Goal: Information Seeking & Learning: Learn about a topic

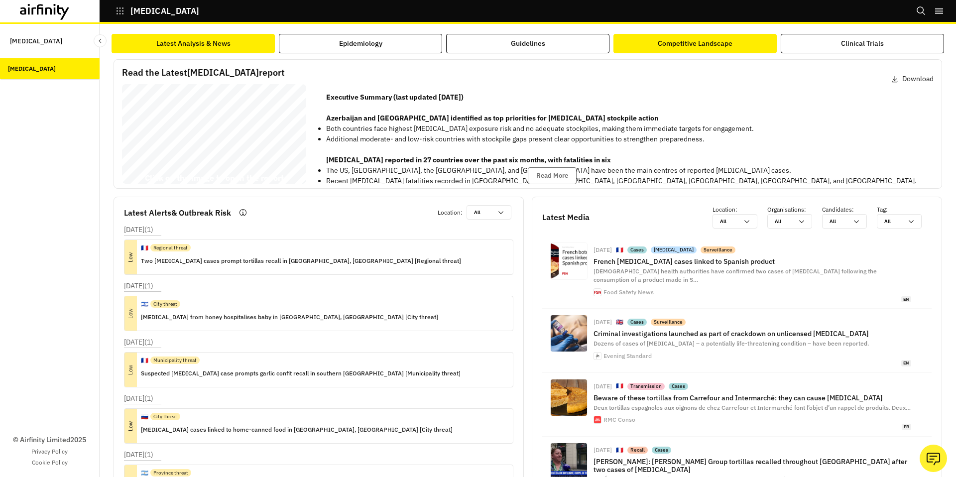
click at [644, 40] on button "Competitive Landscape" at bounding box center [694, 43] width 163 height 19
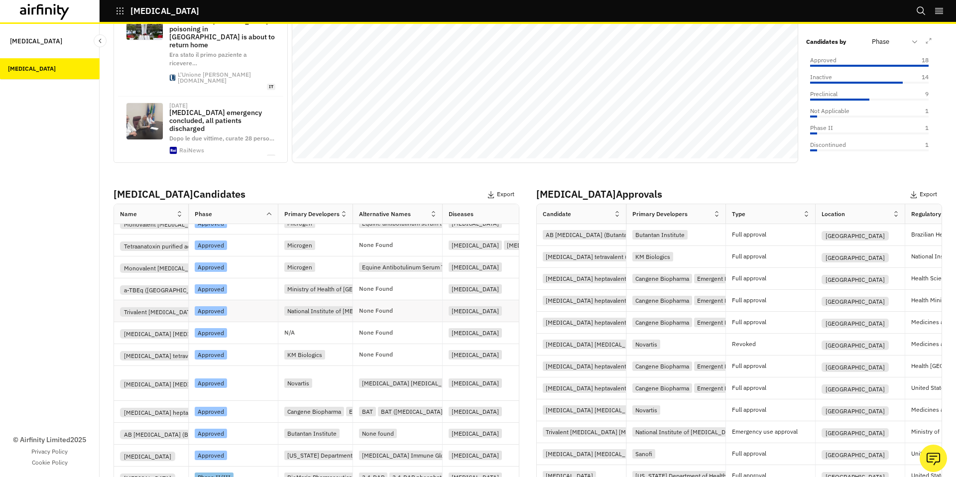
scroll to position [166, 0]
click at [310, 355] on div "KM Biologics" at bounding box center [304, 352] width 41 height 9
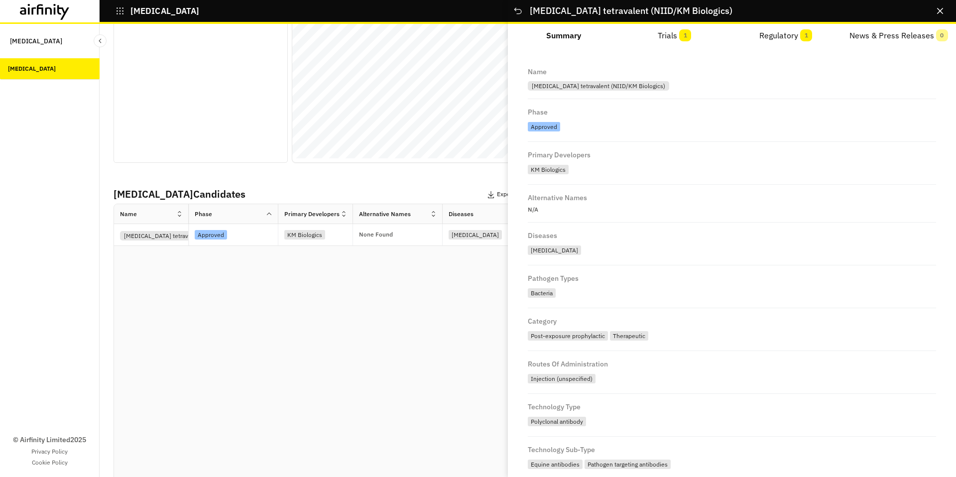
scroll to position [0, 0]
click at [663, 34] on button "Trials 1" at bounding box center [674, 36] width 111 height 24
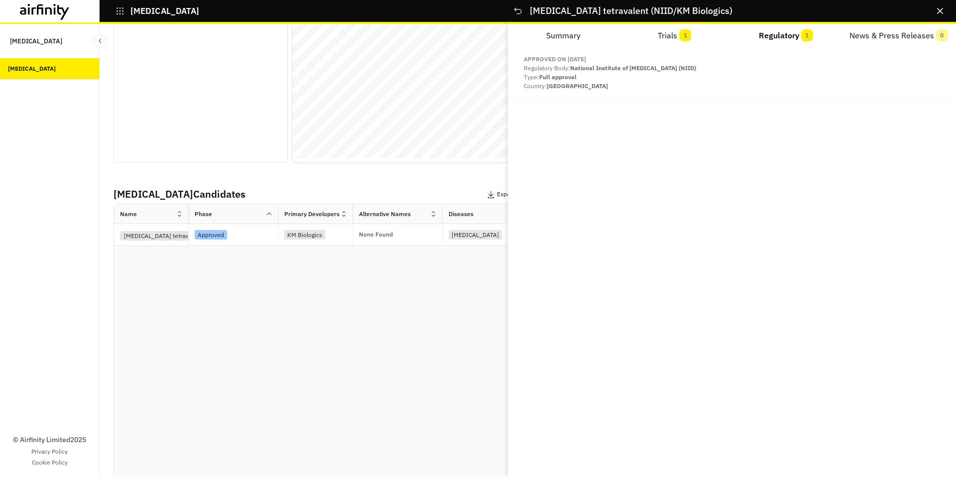
click at [766, 31] on button "Regulatory 1" at bounding box center [785, 36] width 111 height 24
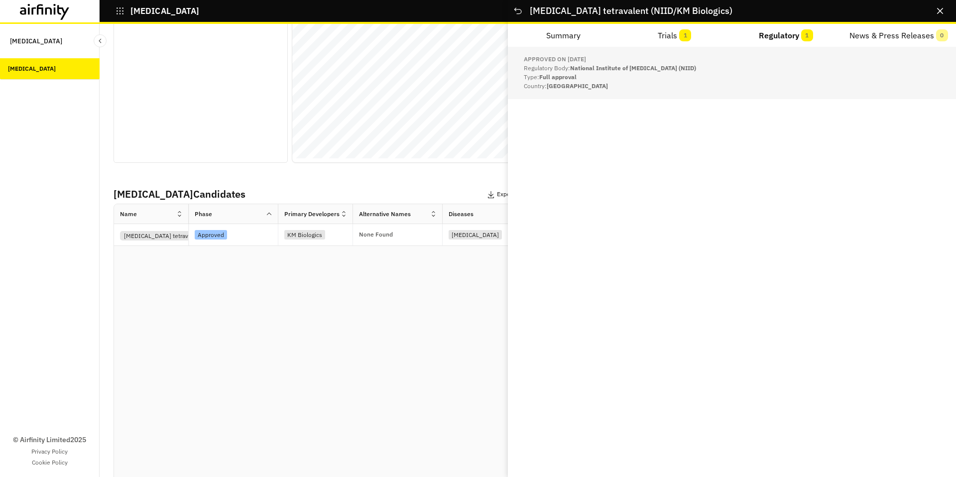
click at [769, 73] on p "Type: Full approval" at bounding box center [732, 77] width 416 height 9
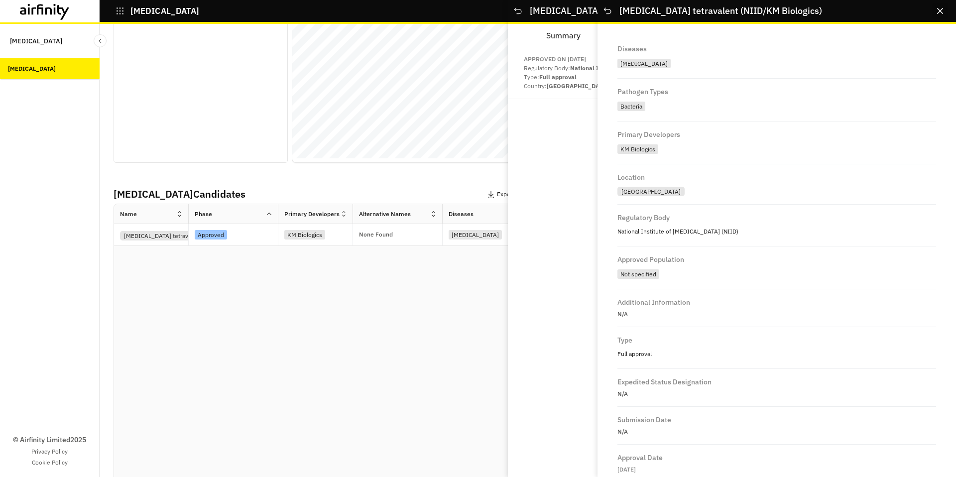
click at [947, 10] on button "Close" at bounding box center [940, 11] width 16 height 16
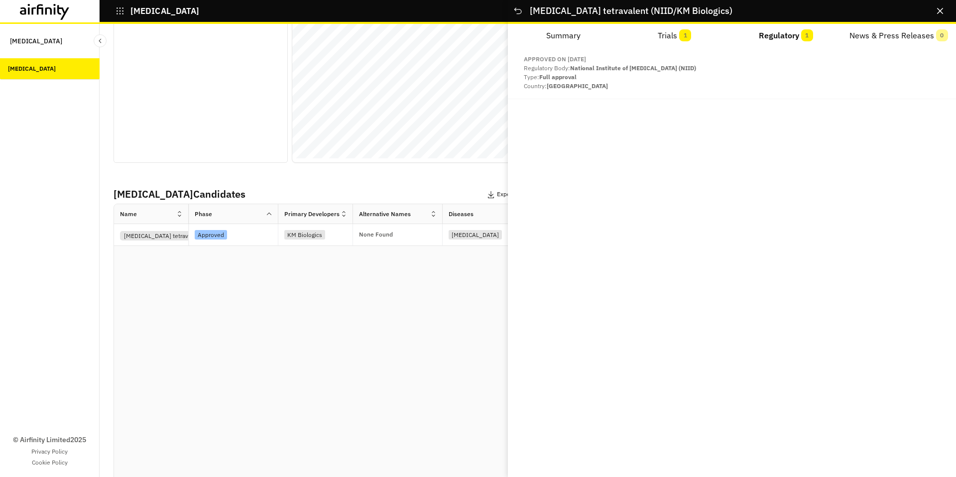
click at [939, 13] on icon "Close" at bounding box center [940, 11] width 6 height 6
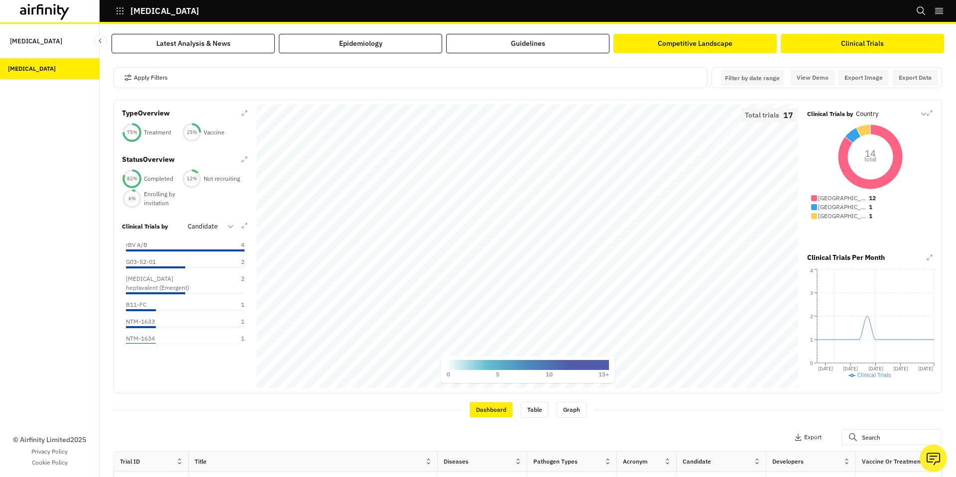
click at [640, 42] on button "Competitive Landscape" at bounding box center [694, 43] width 163 height 19
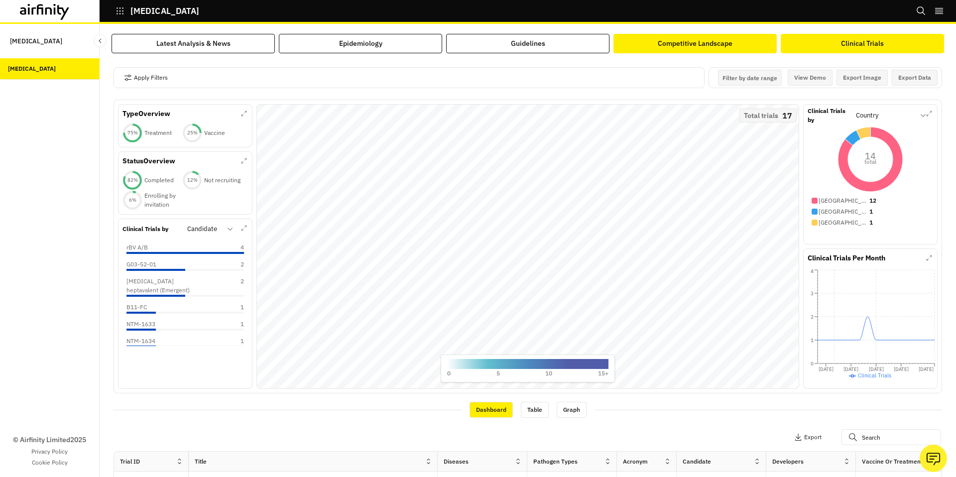
click at [641, 44] on button "Competitive Landscape" at bounding box center [694, 43] width 163 height 19
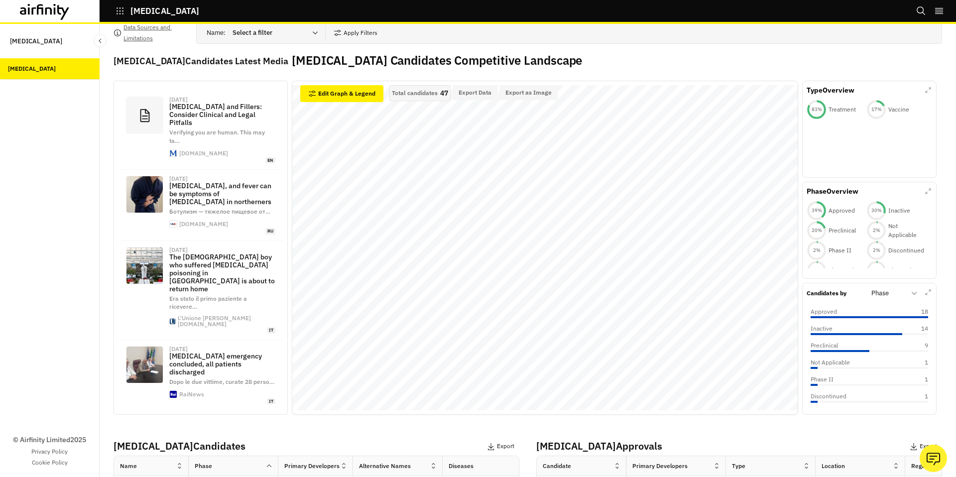
scroll to position [39, 0]
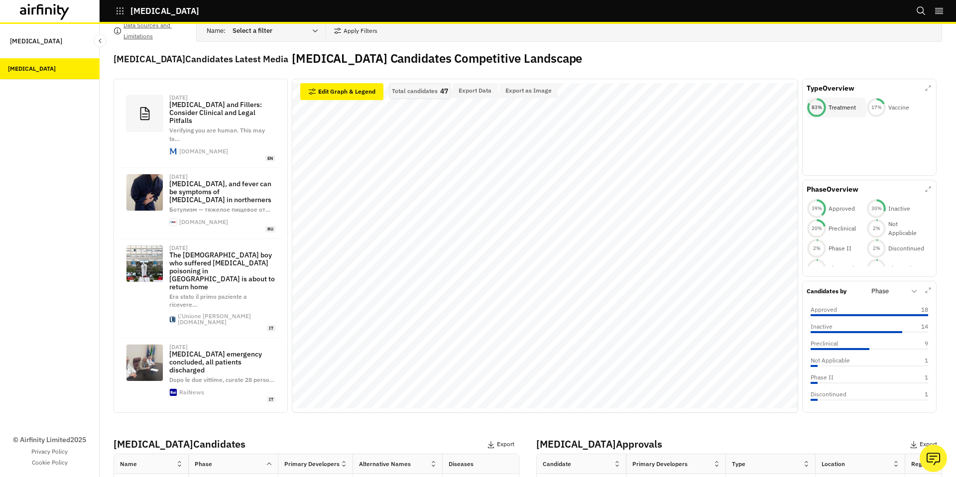
click at [822, 110] on div "83 %" at bounding box center [816, 107] width 20 height 7
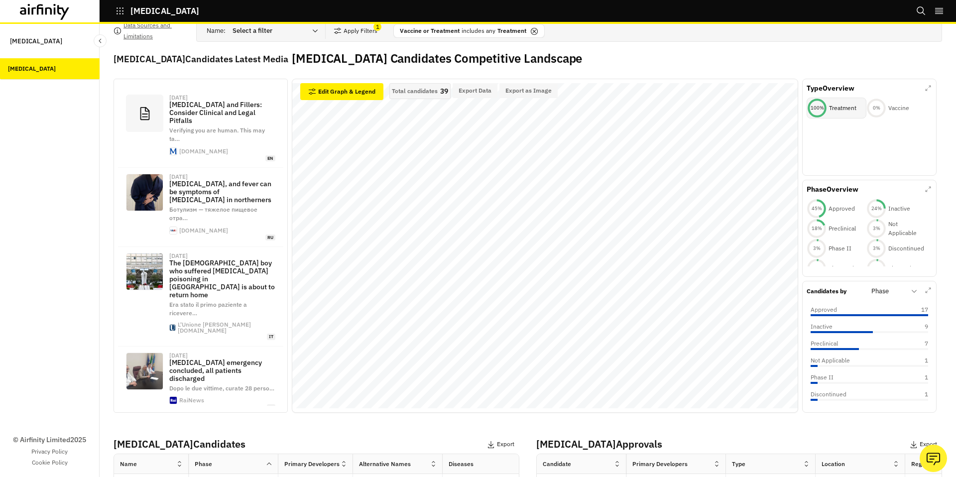
scroll to position [0, 0]
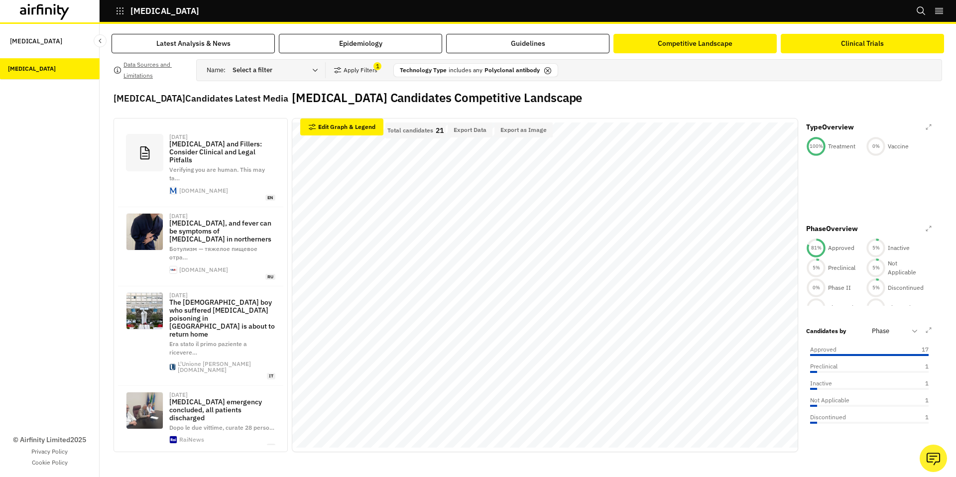
click at [827, 49] on button "Clinical Trials" at bounding box center [861, 43] width 163 height 19
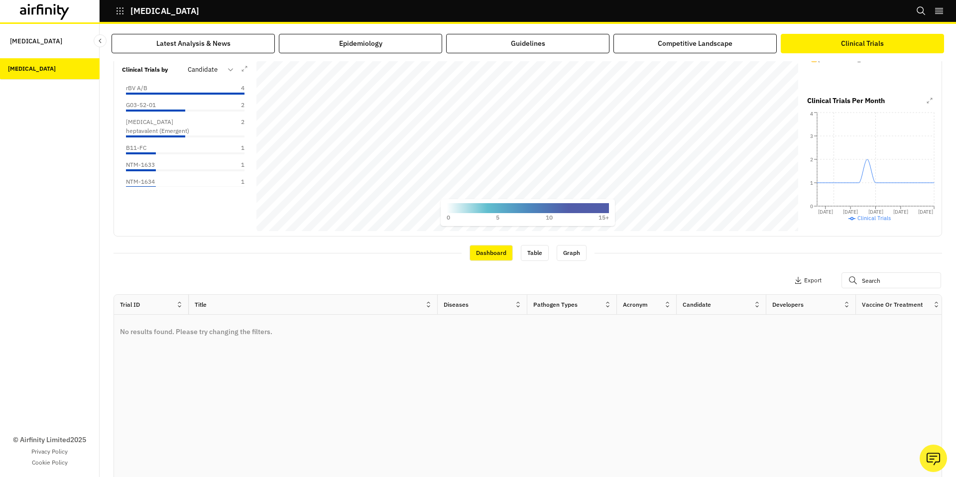
scroll to position [172, 0]
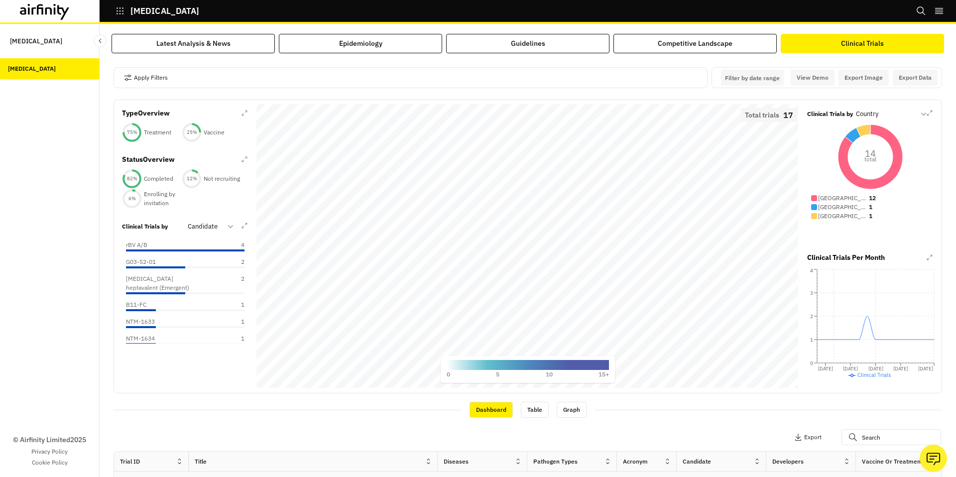
click at [702, 55] on div "Apply Filters Filter by date range Navigate forward to interact with the calend…" at bounding box center [527, 273] width 832 height 441
click at [719, 46] on div "Competitive Landscape" at bounding box center [694, 43] width 75 height 10
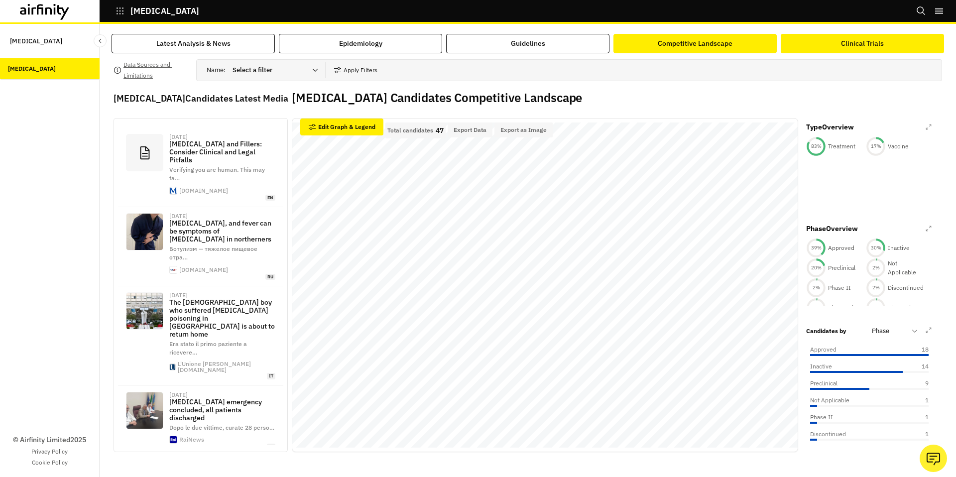
click at [848, 45] on div "Clinical Trials" at bounding box center [862, 43] width 43 height 10
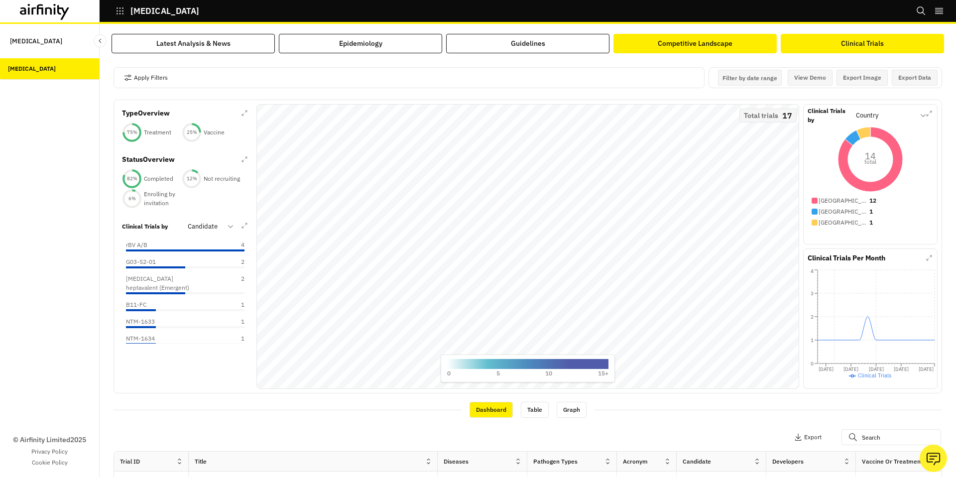
click at [734, 41] on button "Competitive Landscape" at bounding box center [694, 43] width 163 height 19
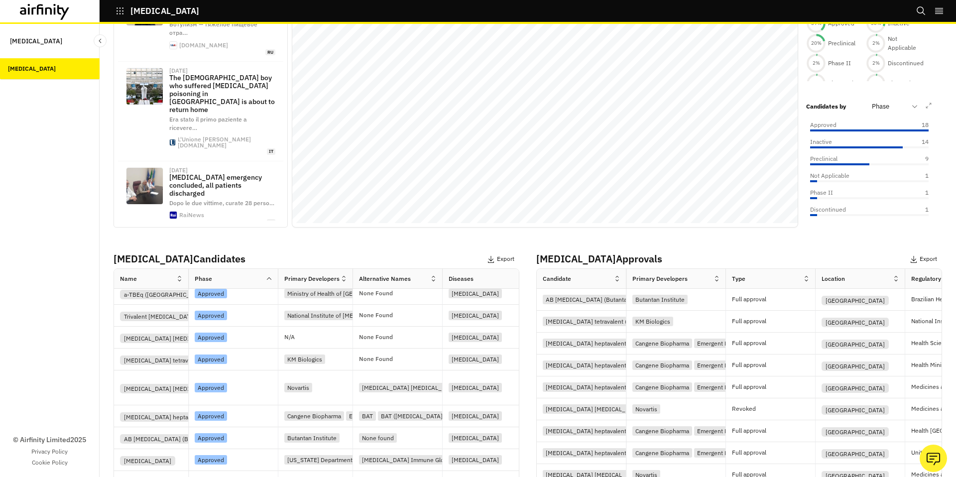
scroll to position [248, 0]
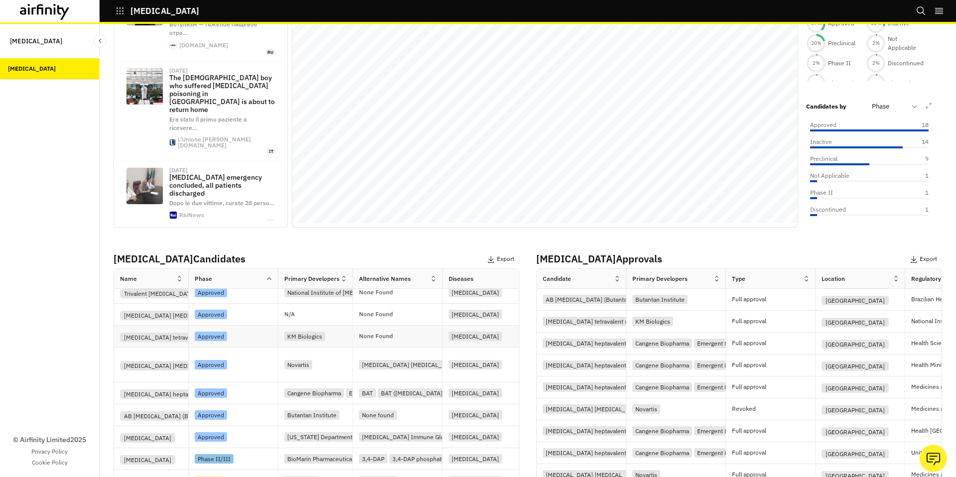
click at [264, 337] on div "Approved" at bounding box center [236, 335] width 83 height 13
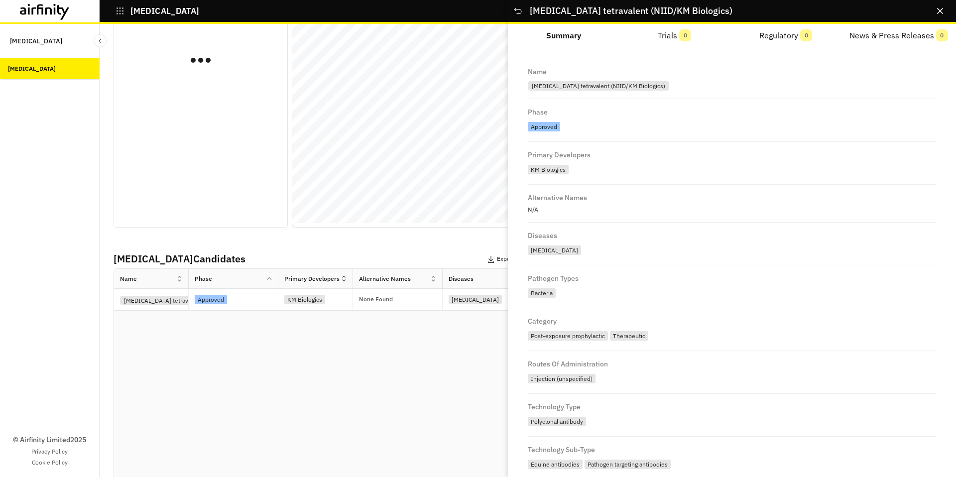
scroll to position [0, 0]
click at [936, 14] on button "Close" at bounding box center [940, 11] width 16 height 16
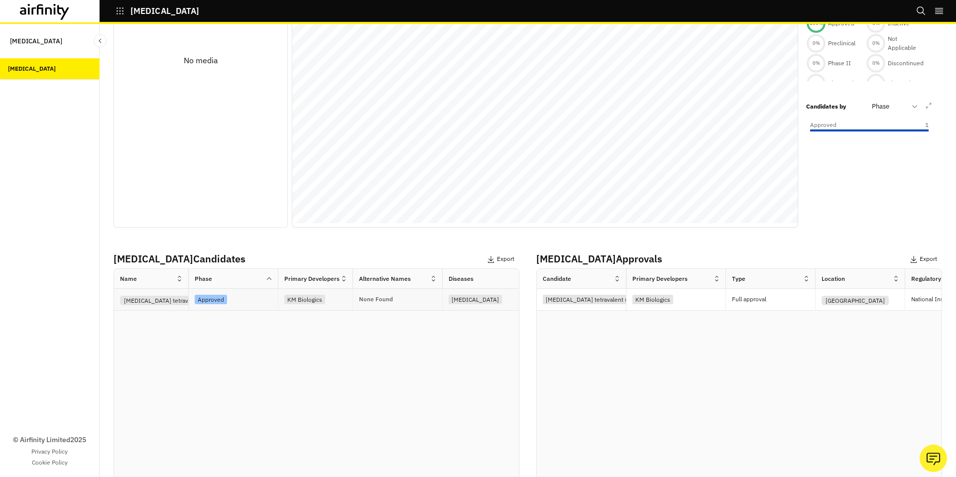
click at [419, 303] on div "None Found" at bounding box center [398, 300] width 90 height 22
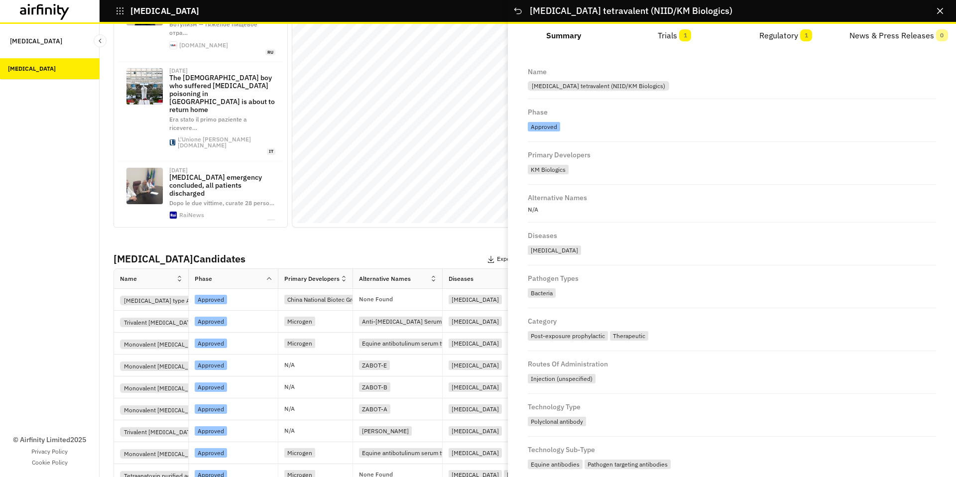
click at [941, 12] on icon "Close" at bounding box center [940, 11] width 6 height 6
